Goal: Communication & Community: Ask a question

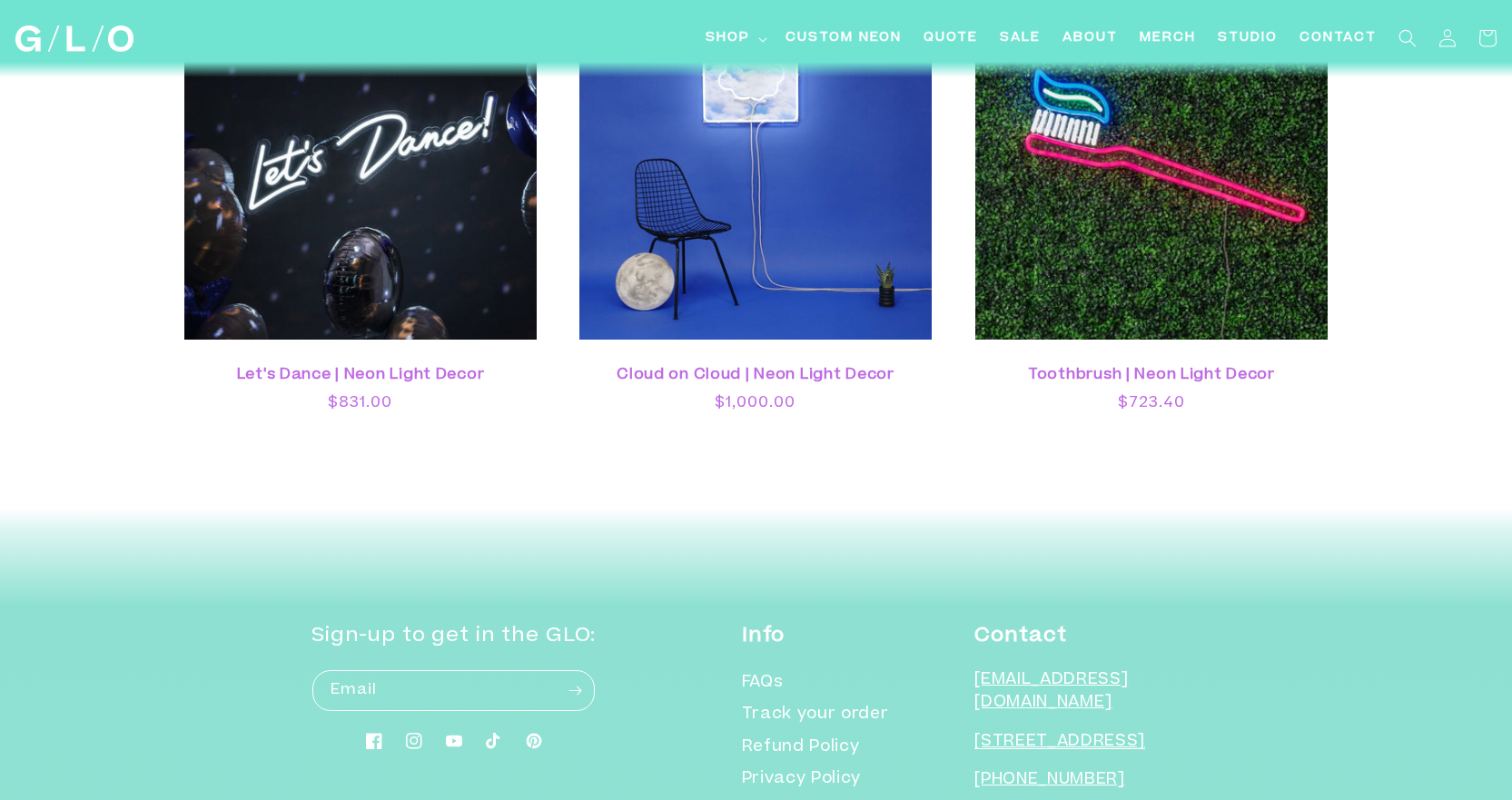
scroll to position [5110, 0]
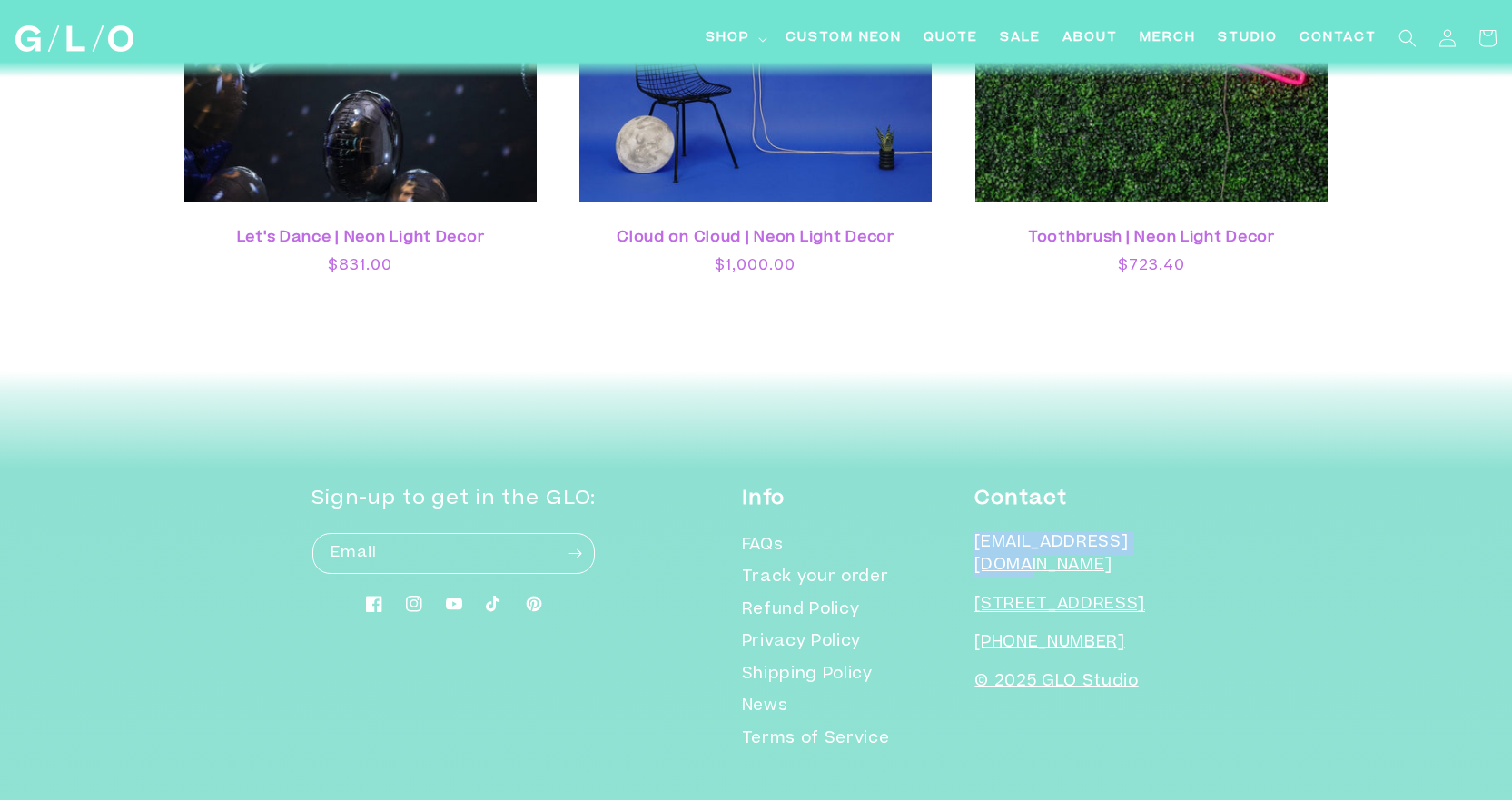
drag, startPoint x: 1082, startPoint y: 523, endPoint x: 990, endPoint y: 505, distance: 93.7
click at [990, 532] on p "[EMAIL_ADDRESS][DOMAIN_NAME]" at bounding box center [1087, 555] width 226 height 47
click at [873, 659] on link "Shipping Policy" at bounding box center [807, 676] width 131 height 33
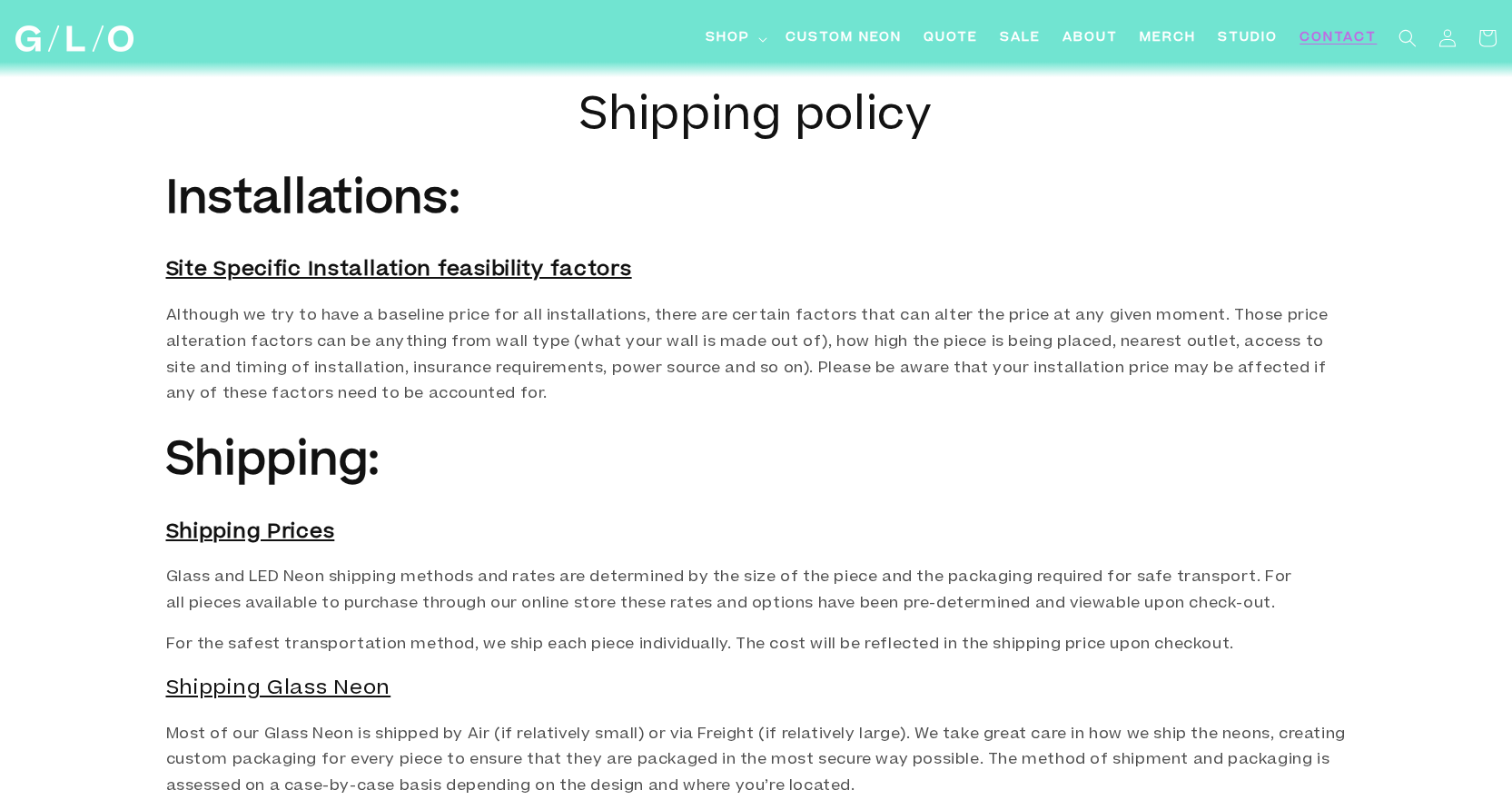
click at [1331, 29] on span "Contact" at bounding box center [1338, 38] width 77 height 19
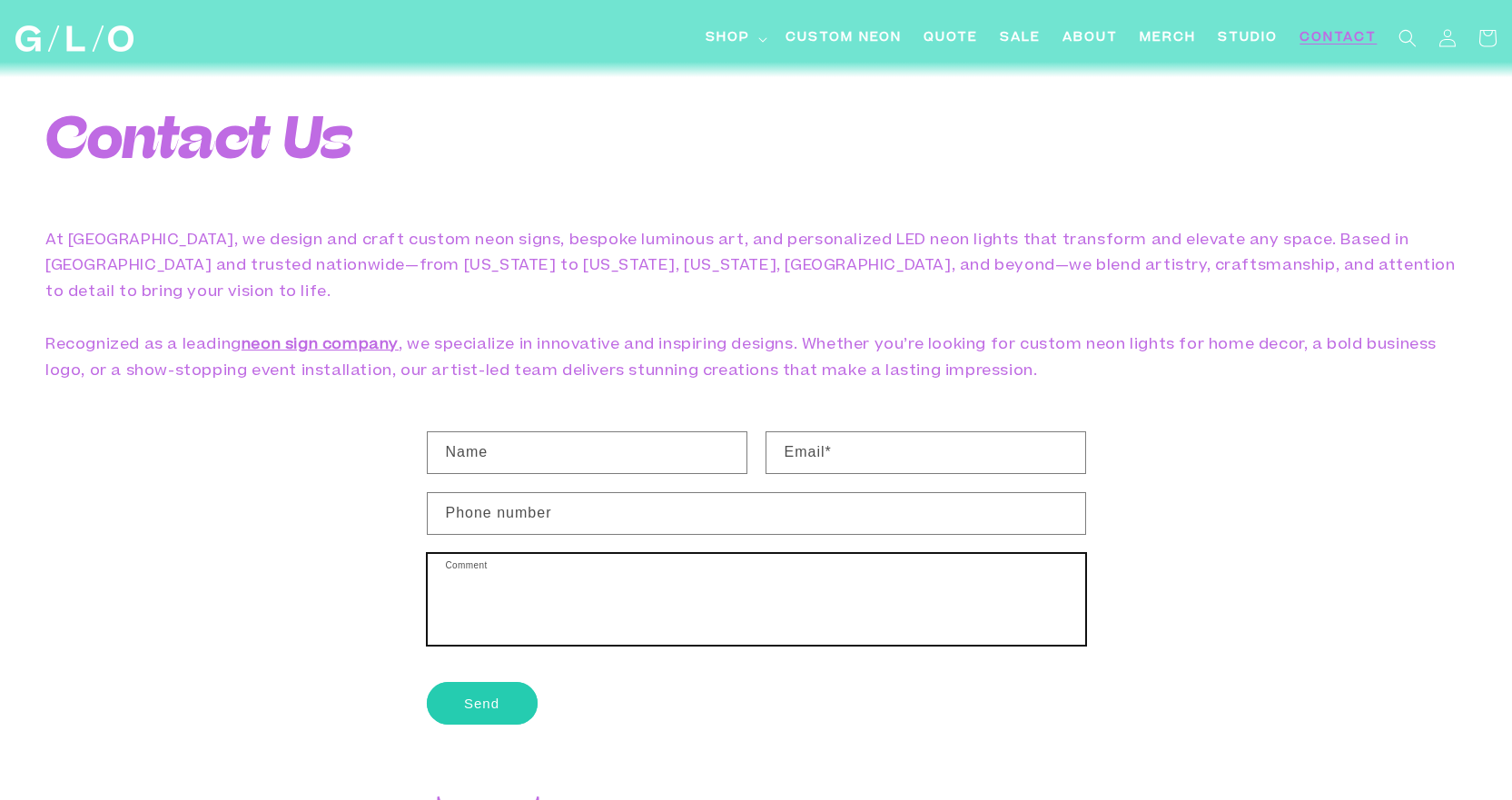
click at [490, 554] on textarea "Comment" at bounding box center [756, 599] width 658 height 91
paste textarea "[PHONE_NUMBER] Logo sign in color and cut out on acrylic for indoor and outdoor…"
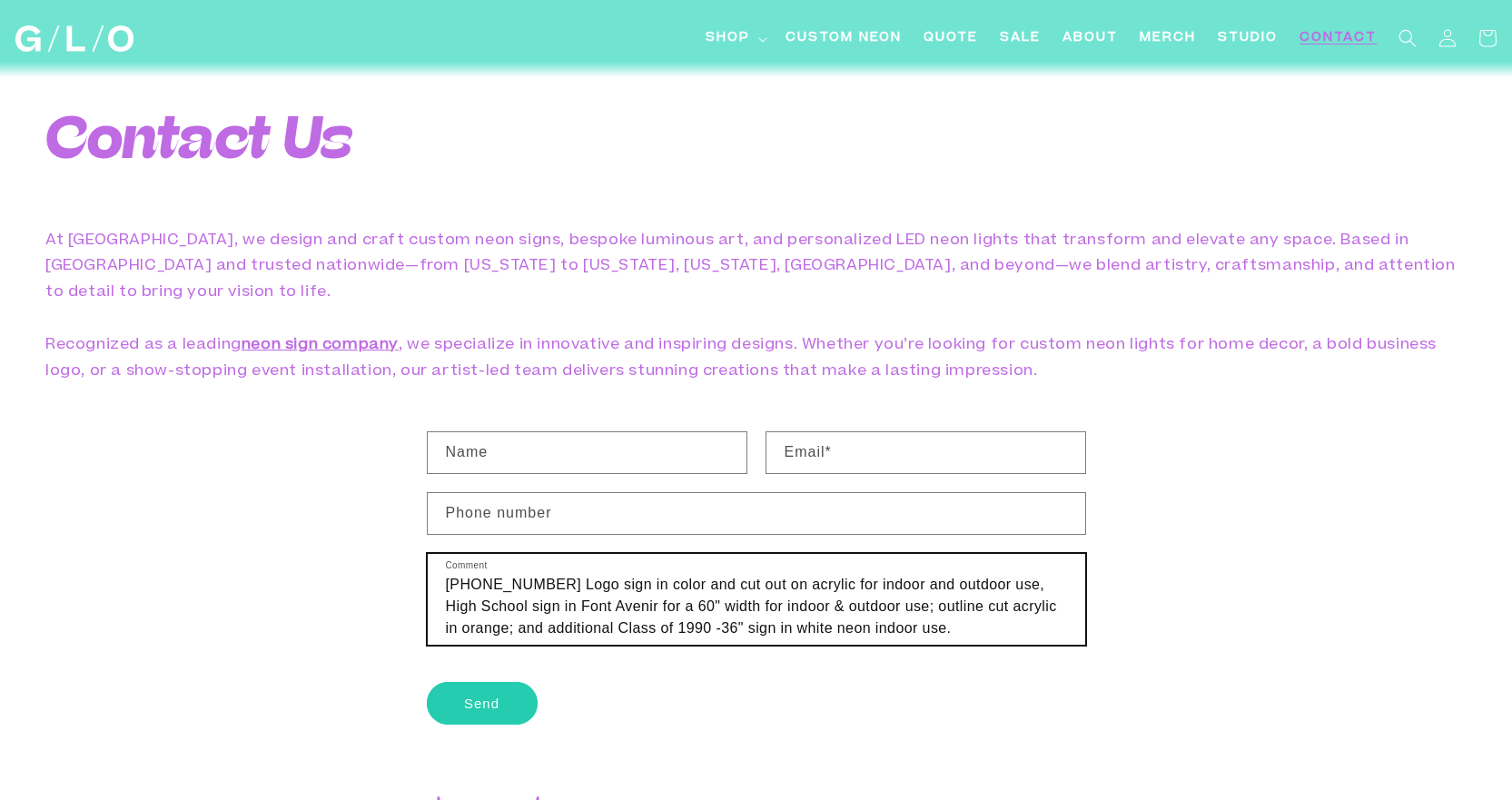
click at [581, 554] on textarea "305-610-2646 Logo sign in color and cut out on acrylic for indoor and outdoor u…" at bounding box center [756, 599] width 658 height 91
click at [544, 554] on textarea "305-610-2646 Logo sign in color and cut out on acrylic for indoor and outdoor u…" at bounding box center [756, 599] width 658 height 91
click at [0, 0] on span "high school logo" at bounding box center [0, 0] width 0 height 0
click at [0, 0] on span "; a high school" at bounding box center [0, 0] width 0 height 0
click at [821, 563] on textarea "Need to order a high school logo sign in color and cut out on acrylic for indoo…" at bounding box center [756, 599] width 658 height 91
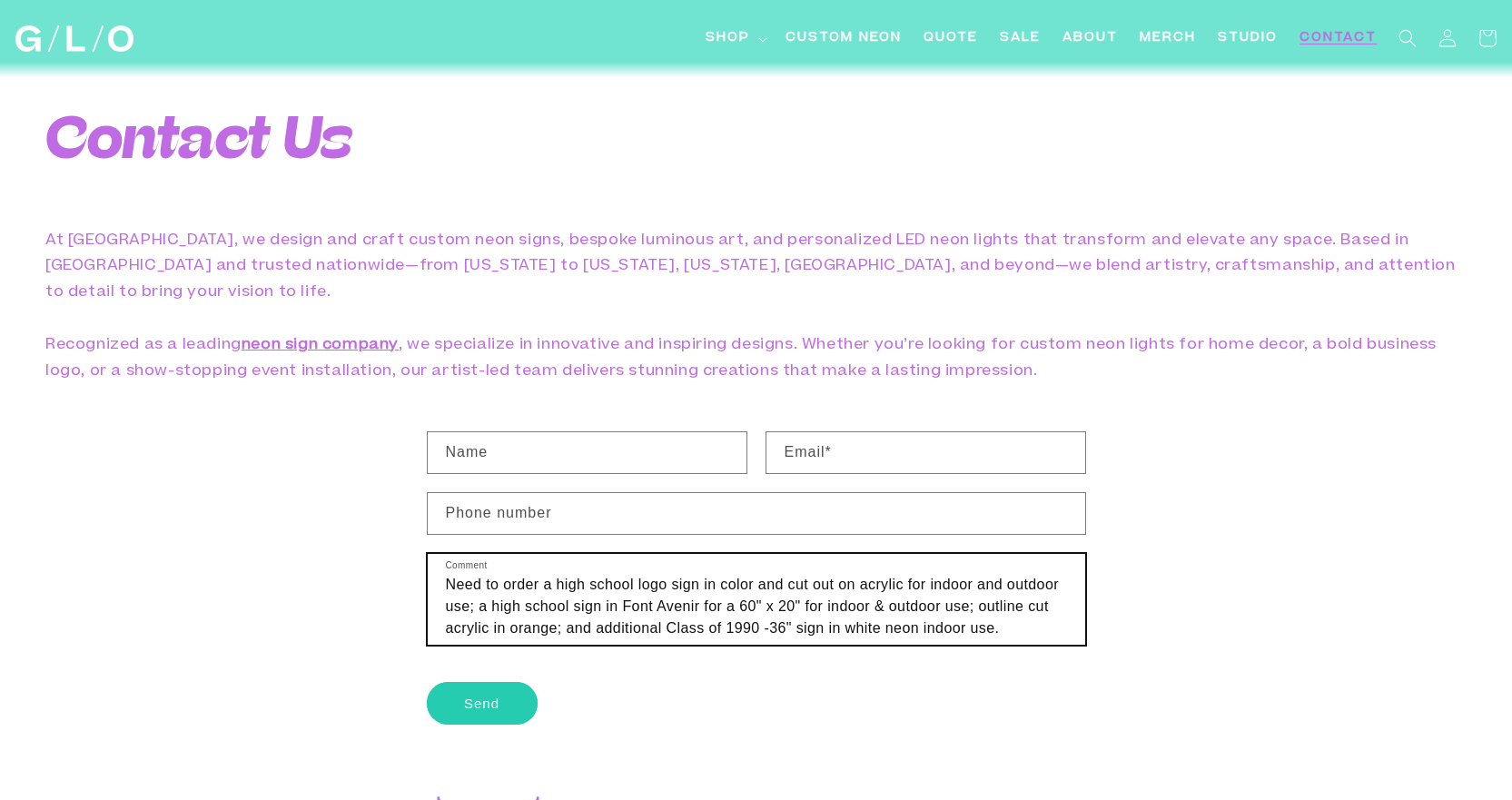
click at [865, 585] on textarea "Need to order a high school logo sign in color and cut out on acrylic for indoo…" at bounding box center [756, 599] width 658 height 91
click at [642, 595] on textarea "Need to order a high school logo sign in color and cut out on acrylic for indoo…" at bounding box center [756, 599] width 658 height 91
type textarea "Need to order a high school logo sign in color and cut out on acrylic for indoo…"
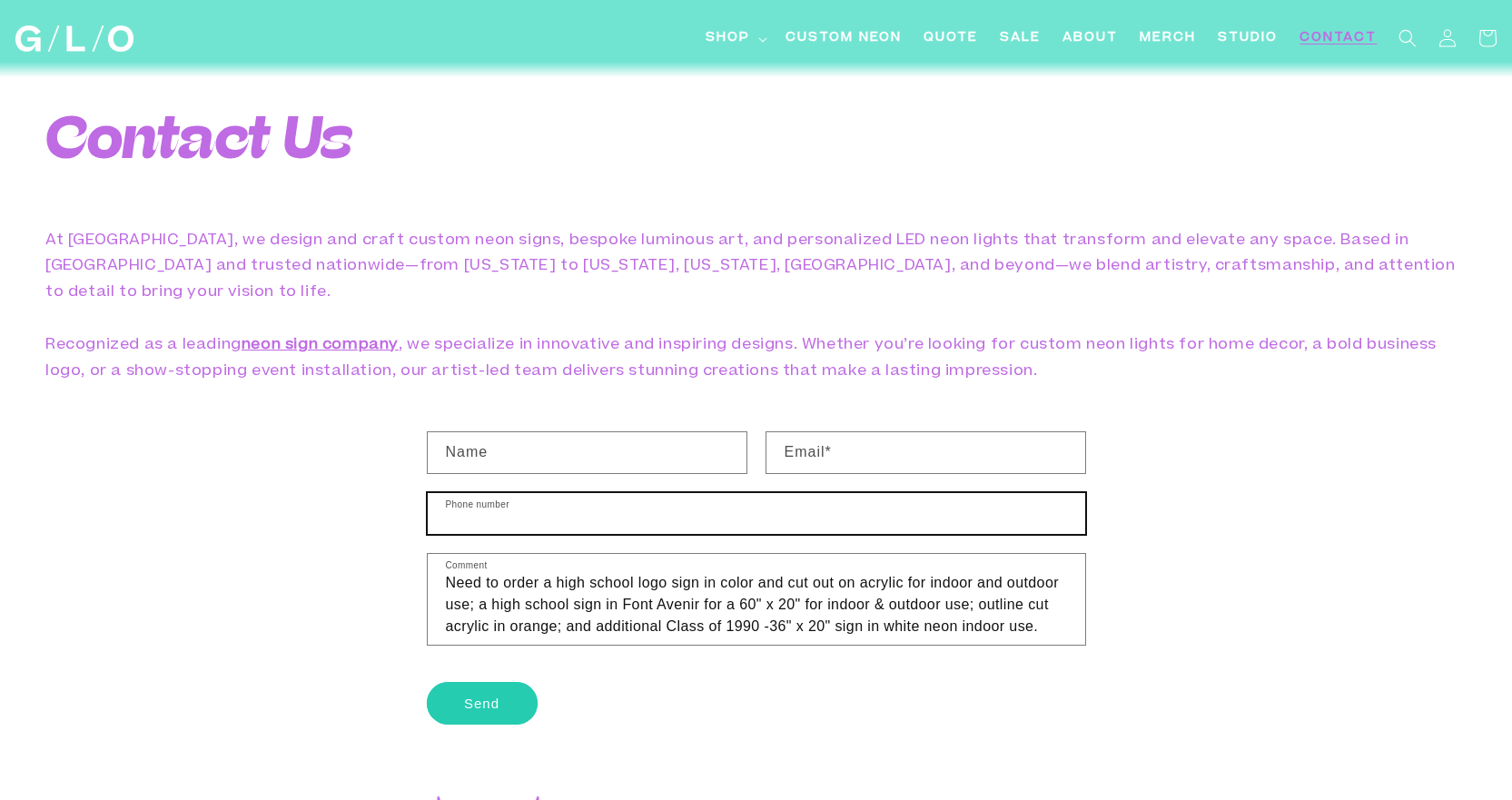
click at [597, 493] on input "Phone number" at bounding box center [756, 514] width 658 height 41
type input "305-610-2646"
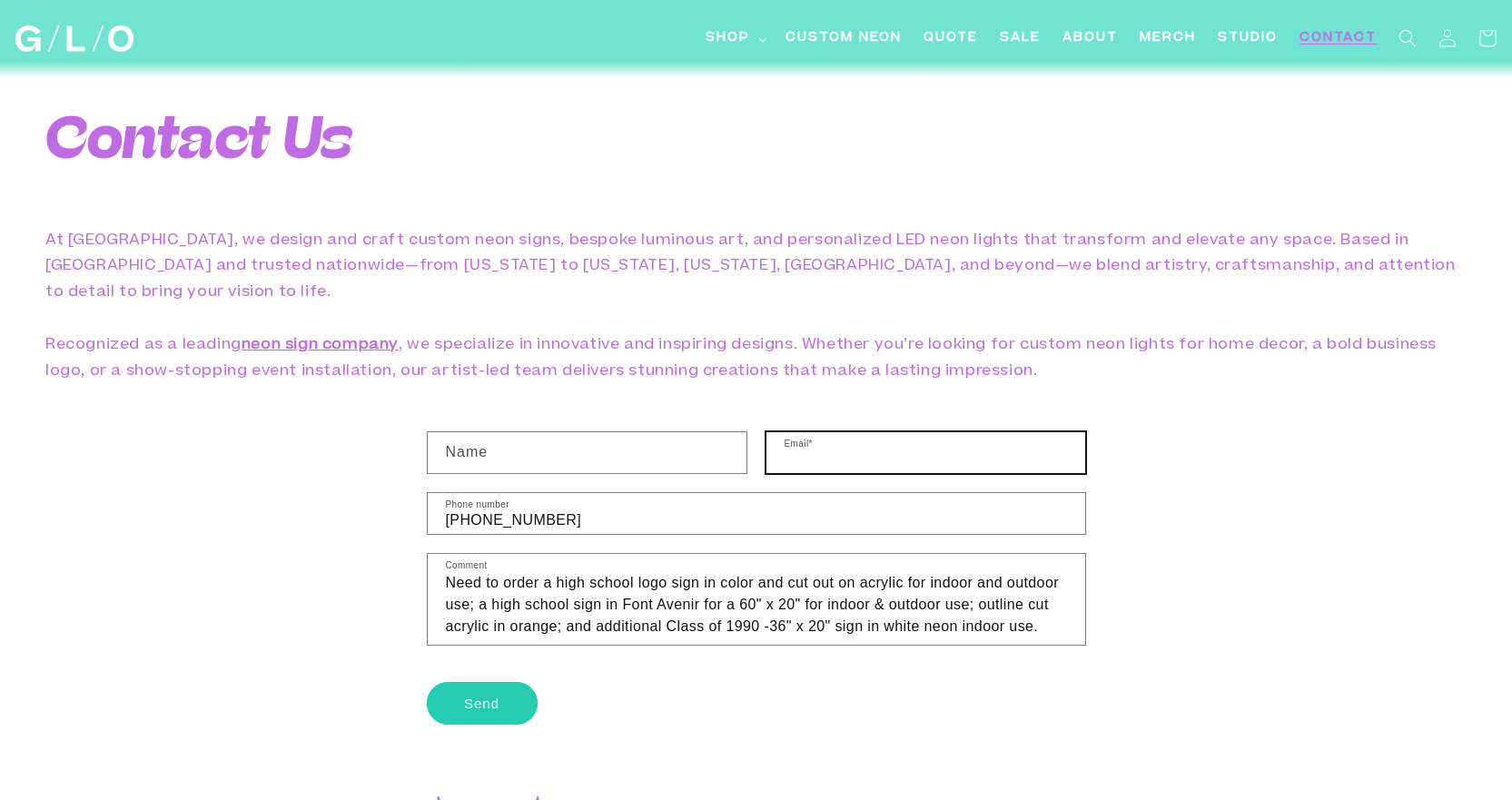
click at [806, 432] on input "Email *" at bounding box center [926, 452] width 319 height 41
type input "jrobertsonahrens@gmail.com"
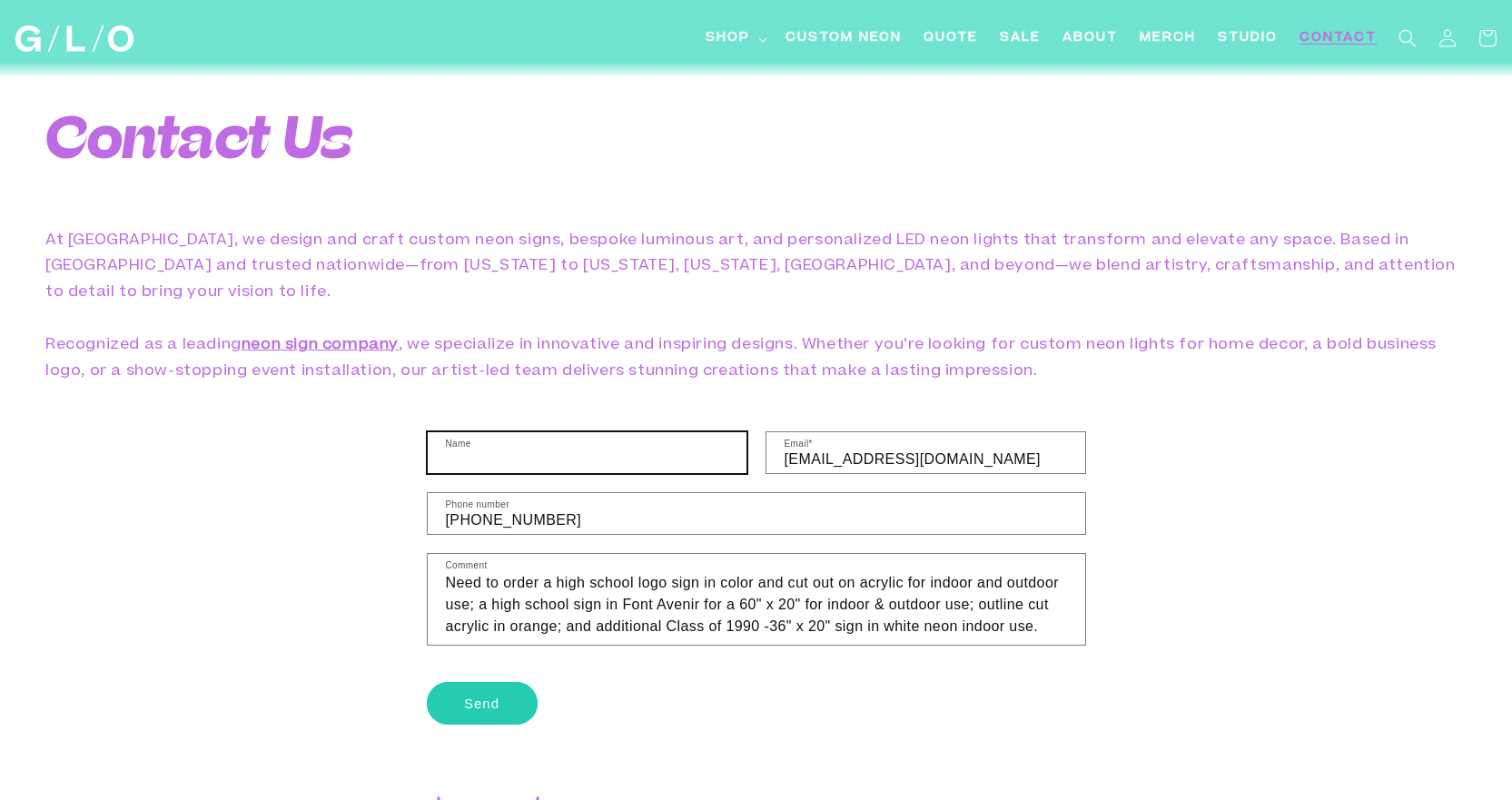
click at [698, 432] on input "Name" at bounding box center [587, 452] width 319 height 41
type input "Jennifer"
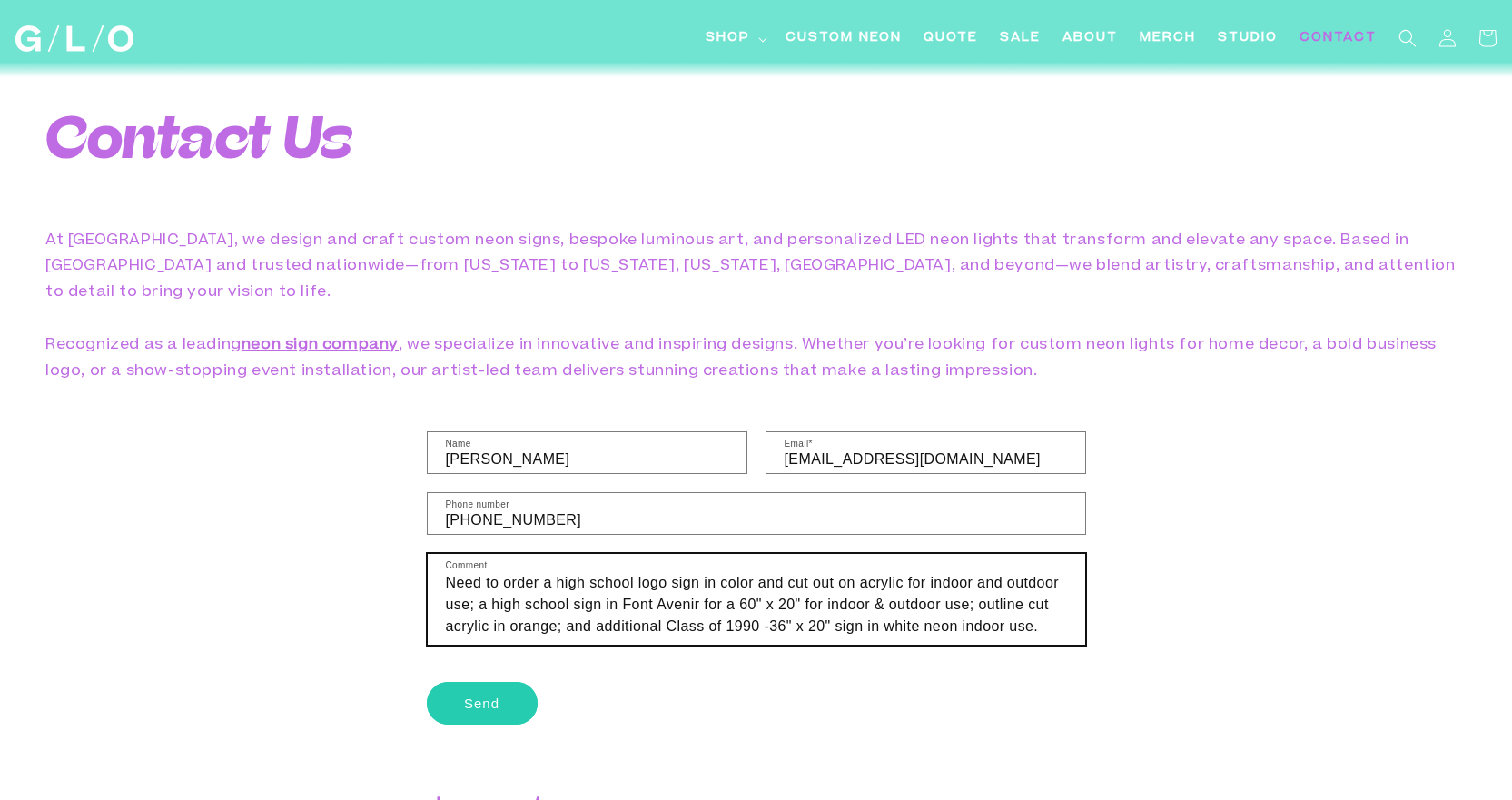
click at [717, 557] on textarea "Need to order a high school logo sign in color and cut out on acrylic for indoo…" at bounding box center [756, 599] width 658 height 91
click at [0, 0] on span "additional" at bounding box center [0, 0] width 0 height 0
click at [865, 563] on textarea "Need to order a high school logo sign in color and cut out on acrylic for indoo…" at bounding box center [756, 599] width 658 height 91
click at [0, 0] on span "36"" at bounding box center [0, 0] width 0 height 0
click at [1030, 559] on textarea "Need to order a high school logo sign in color and cut out on acrylic for indoo…" at bounding box center [756, 599] width 658 height 91
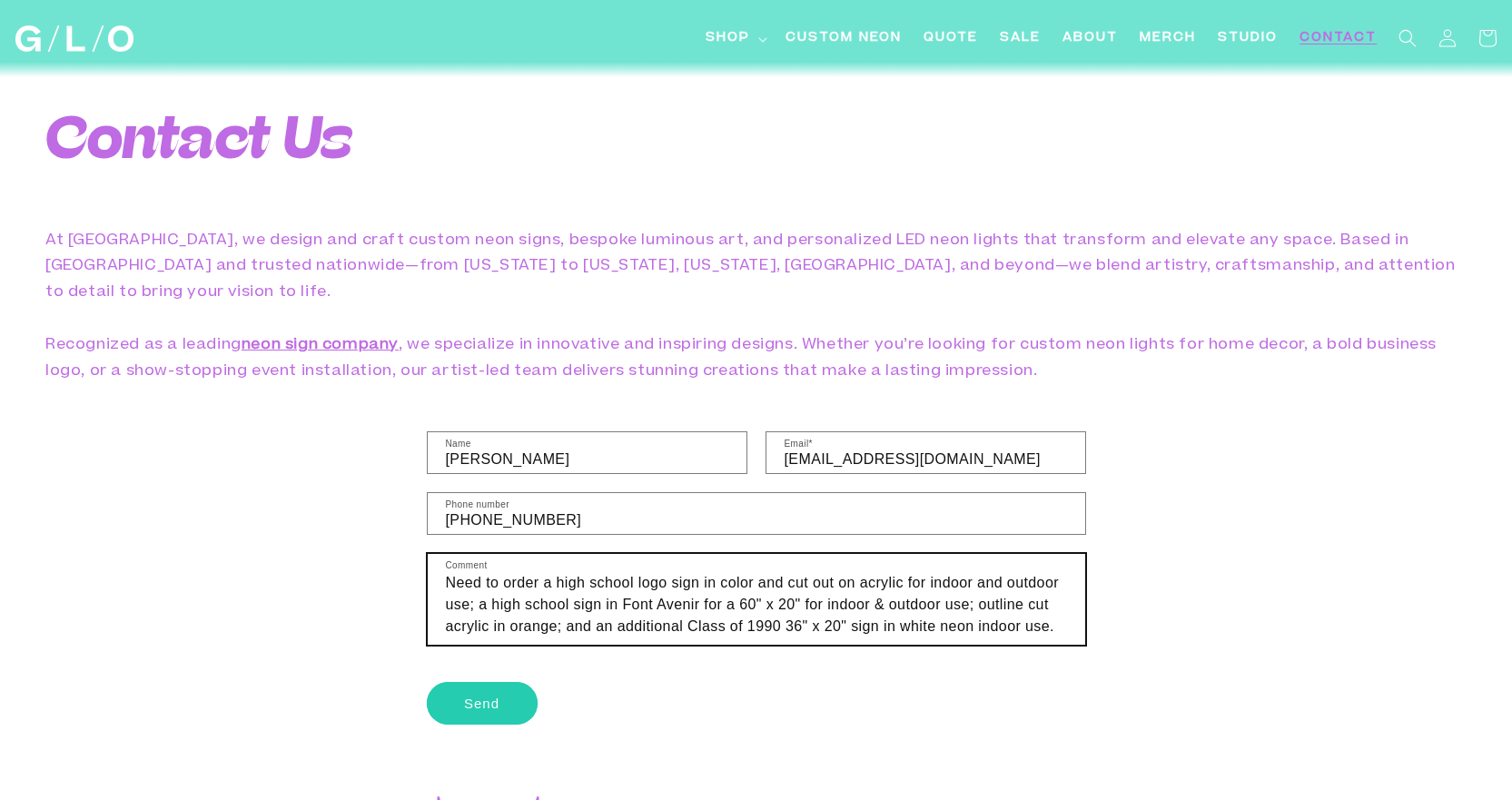
click at [0, 0] on span "neon" at bounding box center [0, 0] width 0 height 0
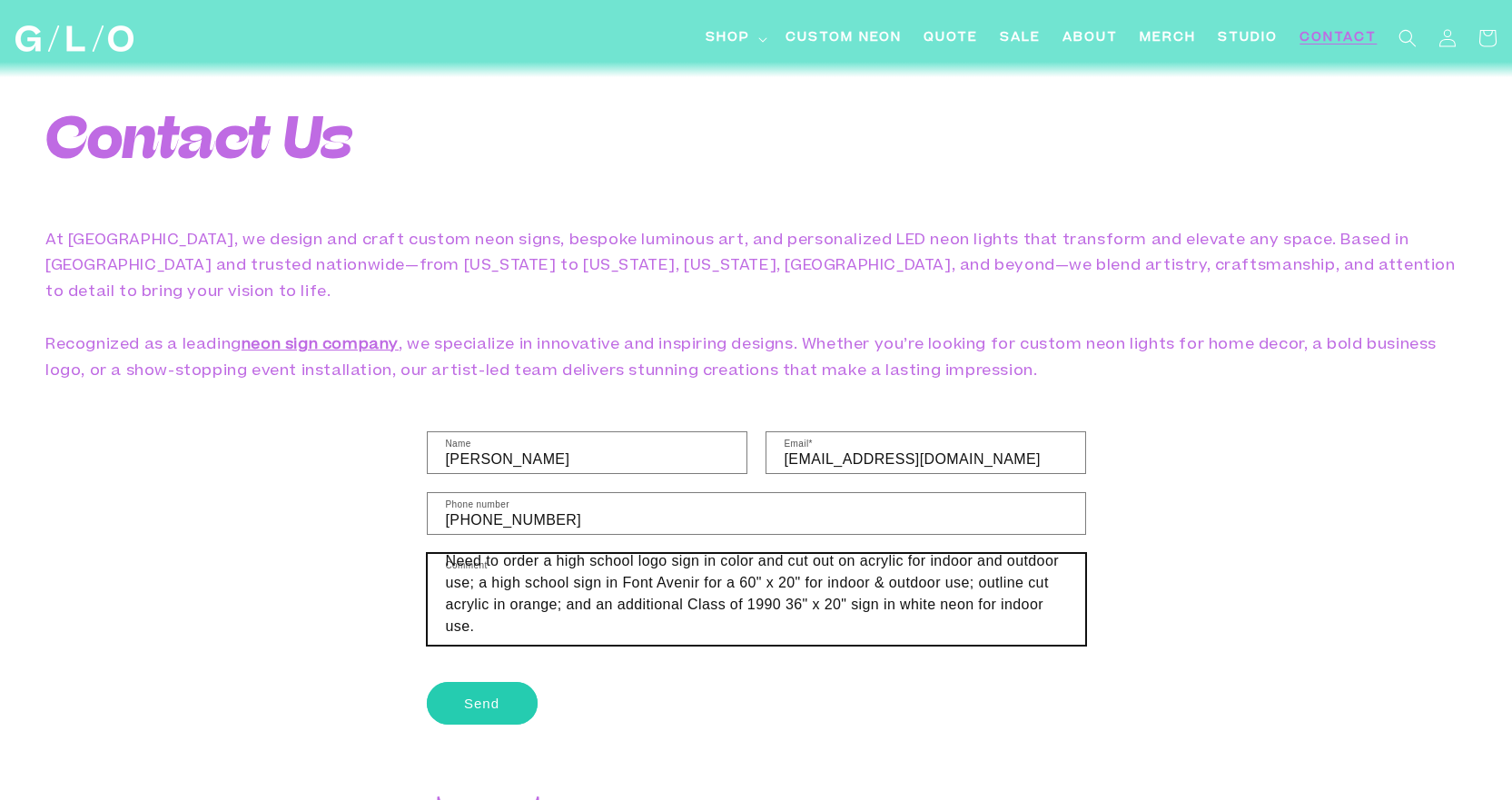
click at [601, 568] on textarea "Need to order a high school logo sign in color and cut out on acrylic for indoo…" at bounding box center [756, 599] width 658 height 91
click at [745, 583] on textarea "Need to order a high school logo sign in color and cut out on acrylic for indoo…" at bounding box center [756, 599] width 658 height 91
click at [480, 567] on textarea "Need to order a high school logo sign in color and cut out on acrylic for indoo…" at bounding box center [756, 599] width 658 height 91
click at [0, 0] on span "outline" at bounding box center [0, 0] width 0 height 0
click at [812, 554] on textarea "Need to order a high school logo sign in color and cut out on acrylic for indoo…" at bounding box center [756, 599] width 658 height 91
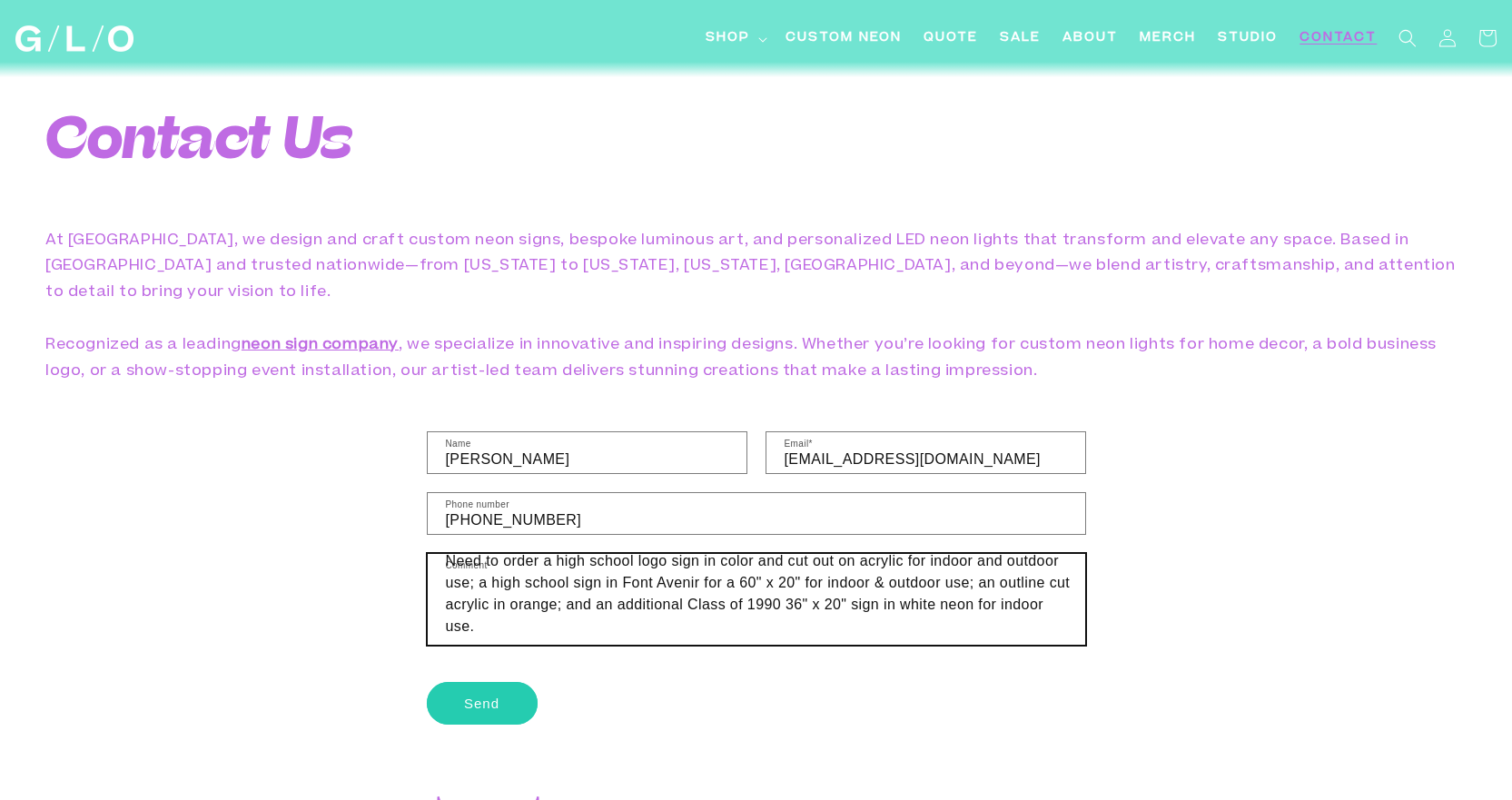
click at [0, 0] on span "60"" at bounding box center [0, 0] width 0 height 0
click at [573, 588] on textarea "Need to order a high school logo sign in color and cut out on acrylic for indoo…" at bounding box center [756, 599] width 658 height 91
type textarea "Need to order a high school logo sign in color and cut out on acrylic for indoo…"
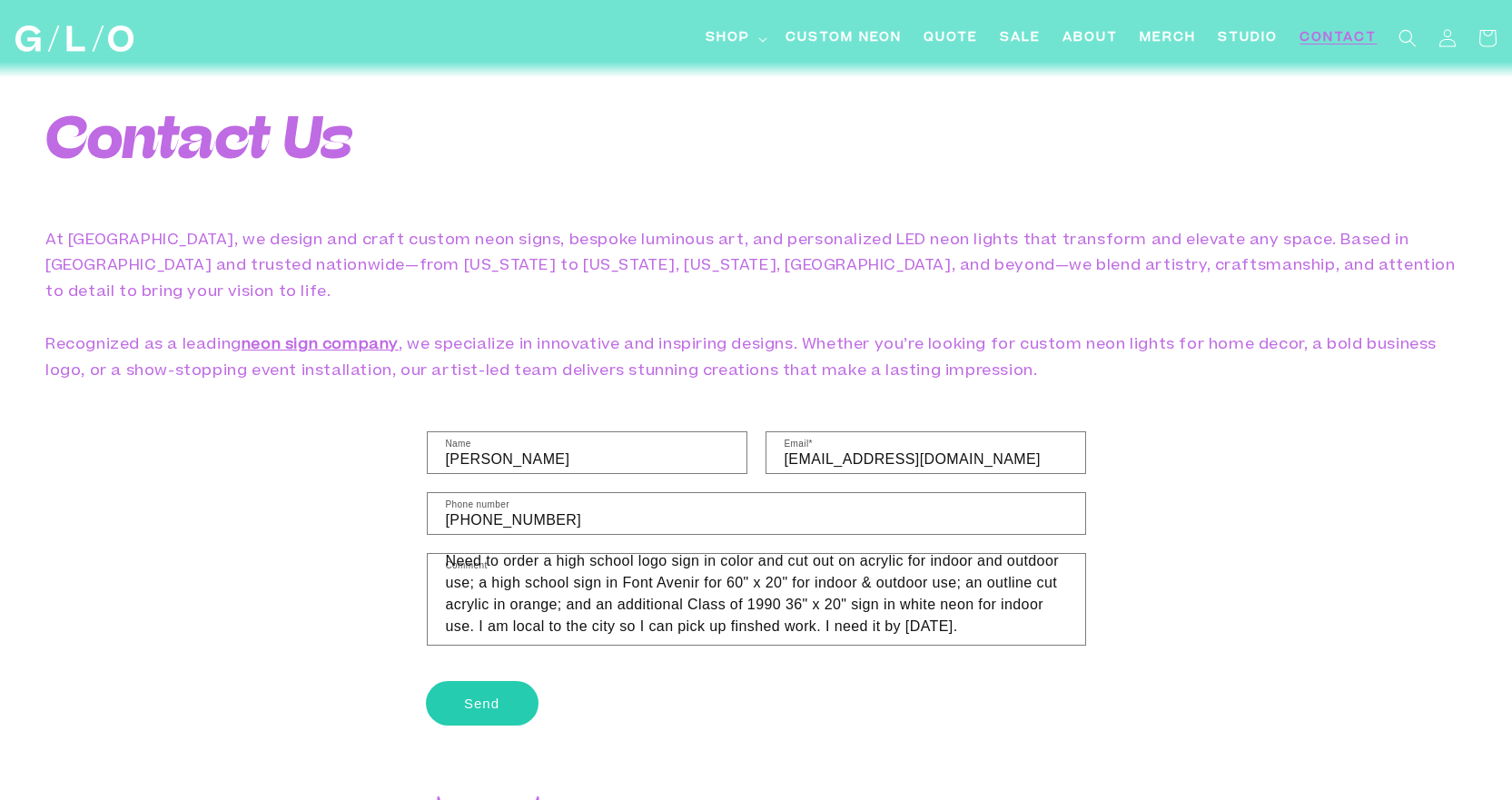
click at [473, 682] on button "Send" at bounding box center [482, 703] width 111 height 43
